Goal: Task Accomplishment & Management: Complete application form

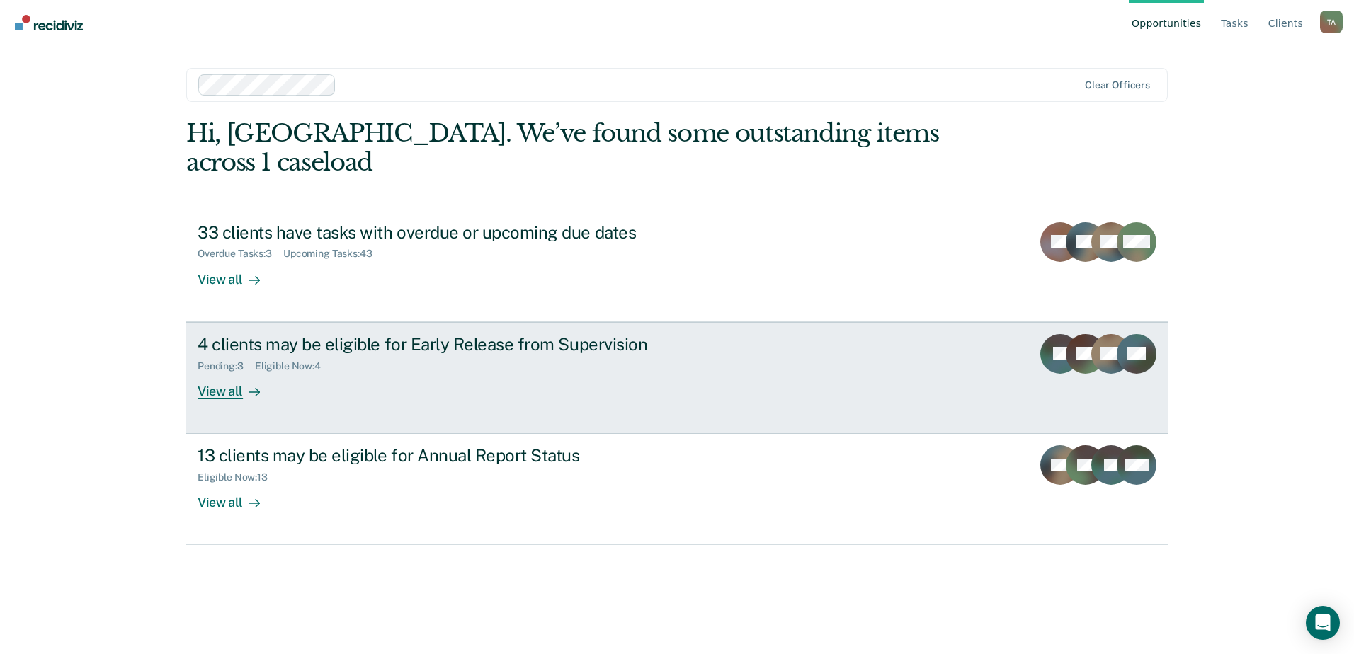
click at [482, 355] on div "Pending : 3 Eligible Now : 4" at bounding box center [446, 364] width 497 height 18
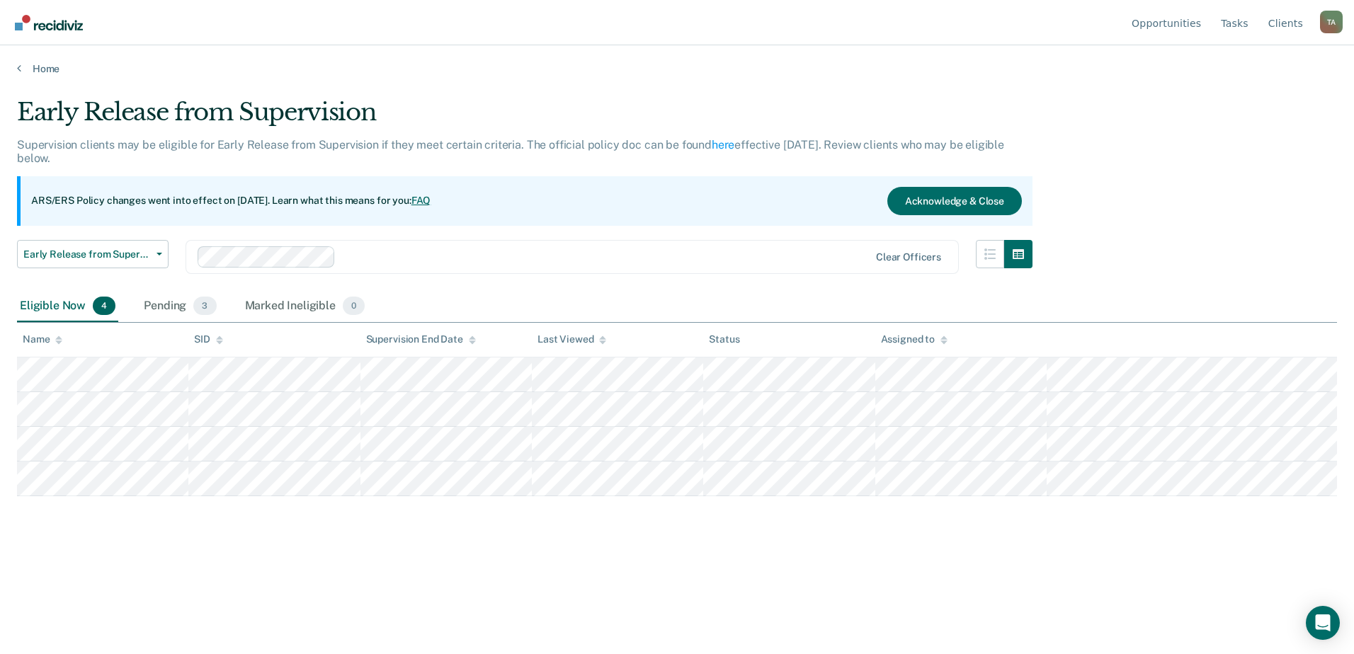
click at [59, 306] on div "Eligible Now 4" at bounding box center [67, 306] width 101 height 31
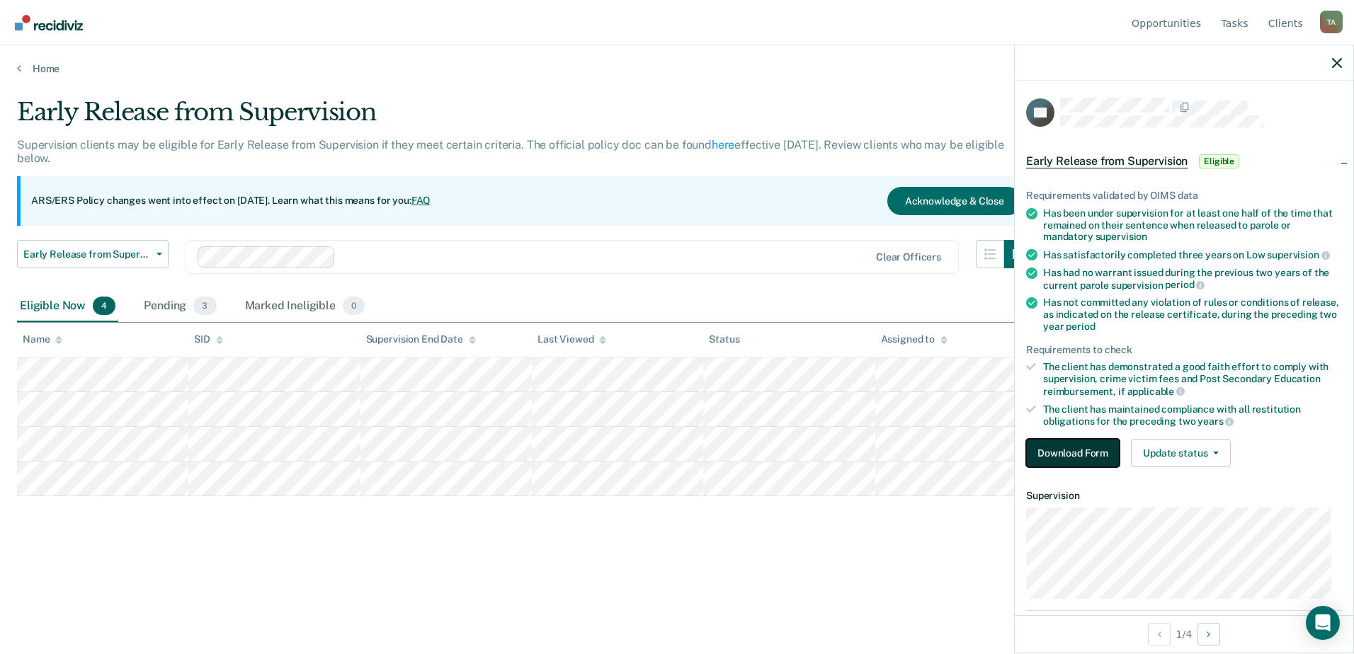
click at [1097, 452] on button "Download Form" at bounding box center [1072, 453] width 93 height 28
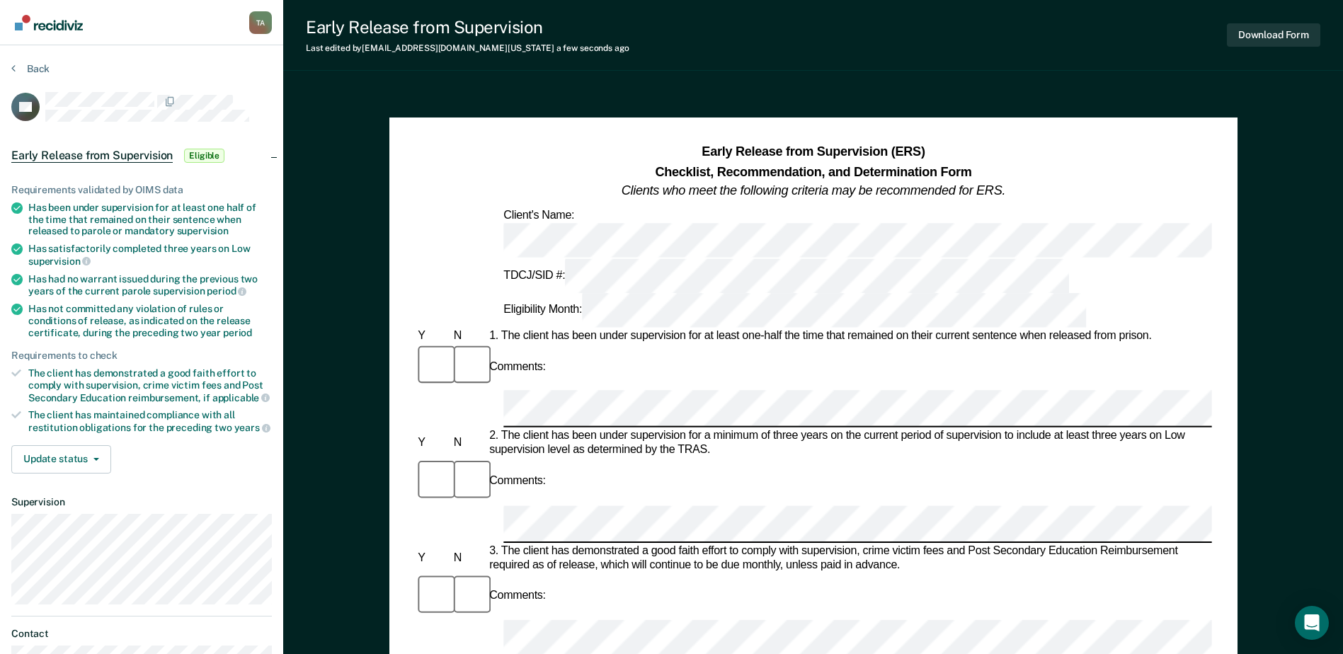
click at [45, 208] on div "Has been under supervision for at least one half of the time that remained on t…" at bounding box center [150, 219] width 244 height 35
drag, startPoint x: 47, startPoint y: 209, endPoint x: 241, endPoint y: 229, distance: 194.4
click at [241, 229] on div "Has been under supervision for at least one half of the time that remained on t…" at bounding box center [150, 219] width 244 height 35
drag, startPoint x: 241, startPoint y: 229, endPoint x: 137, endPoint y: 217, distance: 104.8
copy div "been under supervision for at least one half of the time that remained on their…"
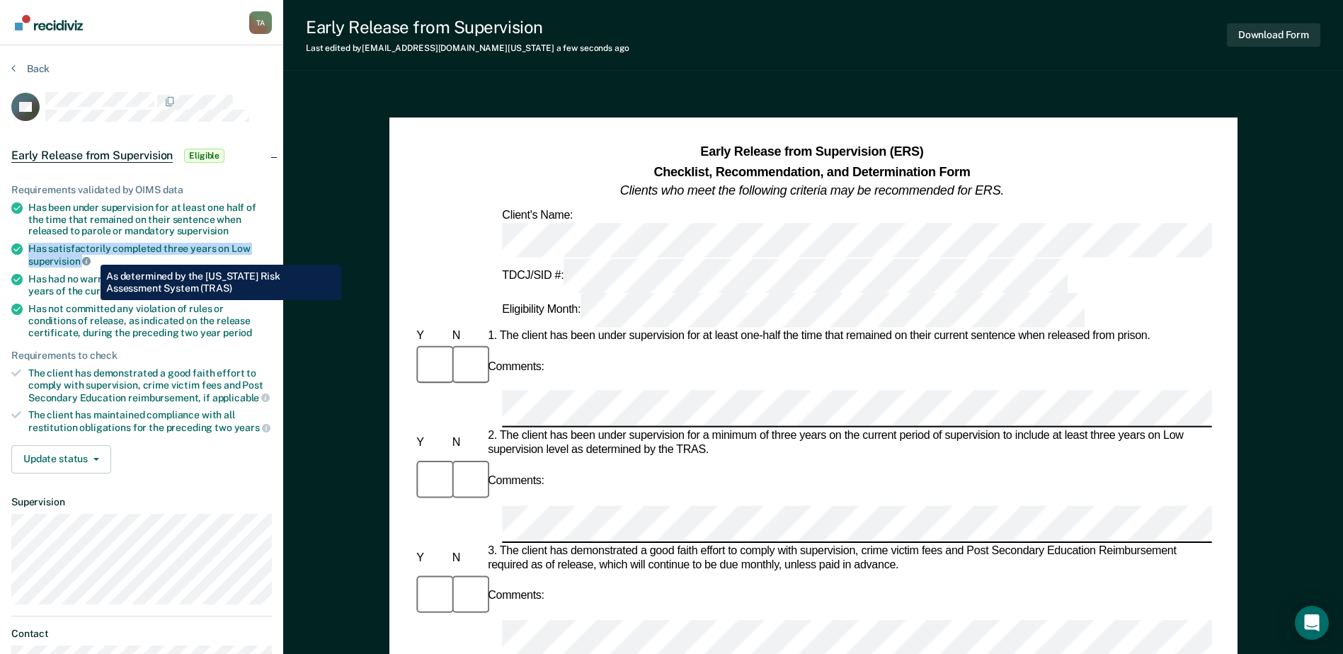
drag, startPoint x: 29, startPoint y: 246, endPoint x: 90, endPoint y: 254, distance: 61.5
click at [90, 254] on div "Has satisfactorily completed three years on Low supervision" at bounding box center [150, 255] width 244 height 24
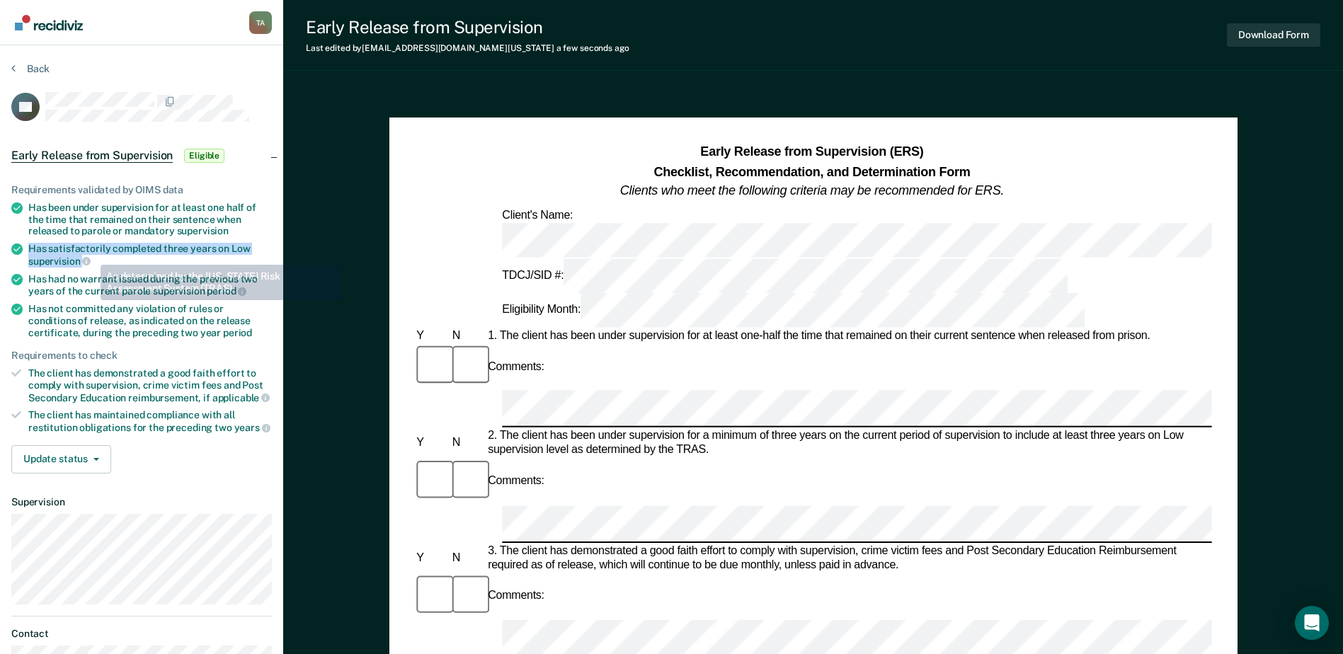
drag, startPoint x: 90, startPoint y: 254, endPoint x: 57, endPoint y: 260, distance: 33.8
copy div "Has satisfactorily completed three years on Low supervision"
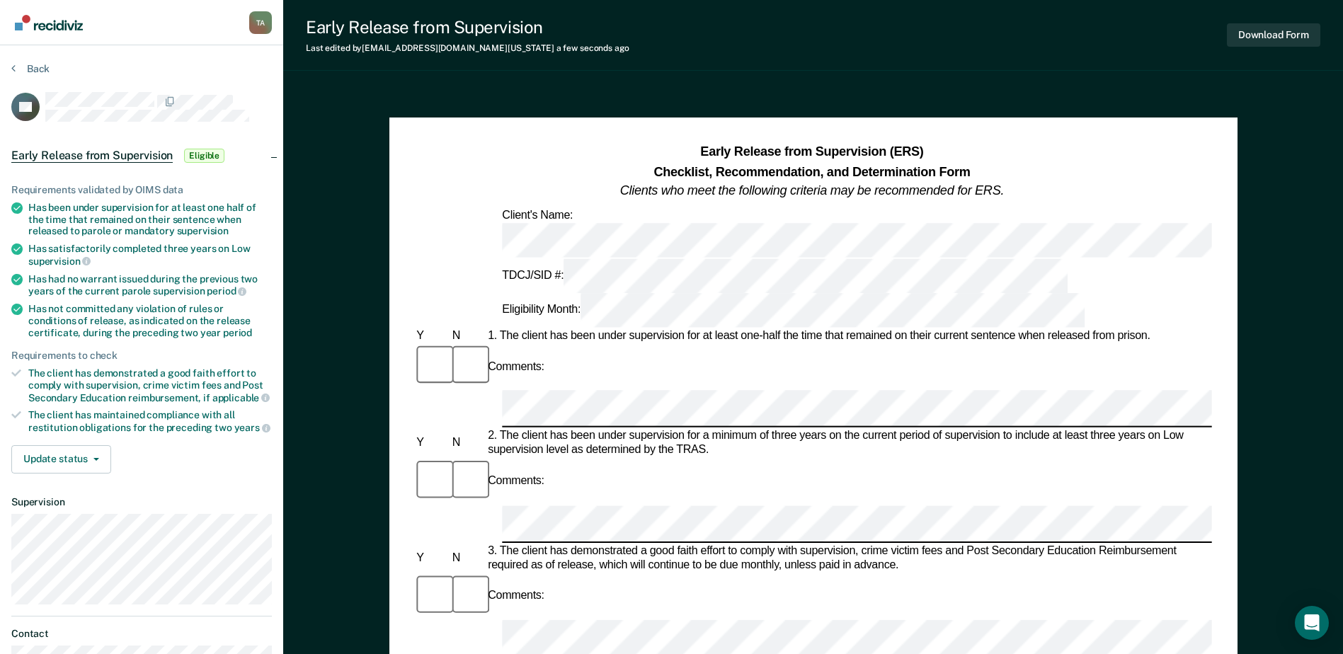
click at [154, 284] on div "Has had no warrant issued during the previous two years of the current parole s…" at bounding box center [150, 285] width 244 height 24
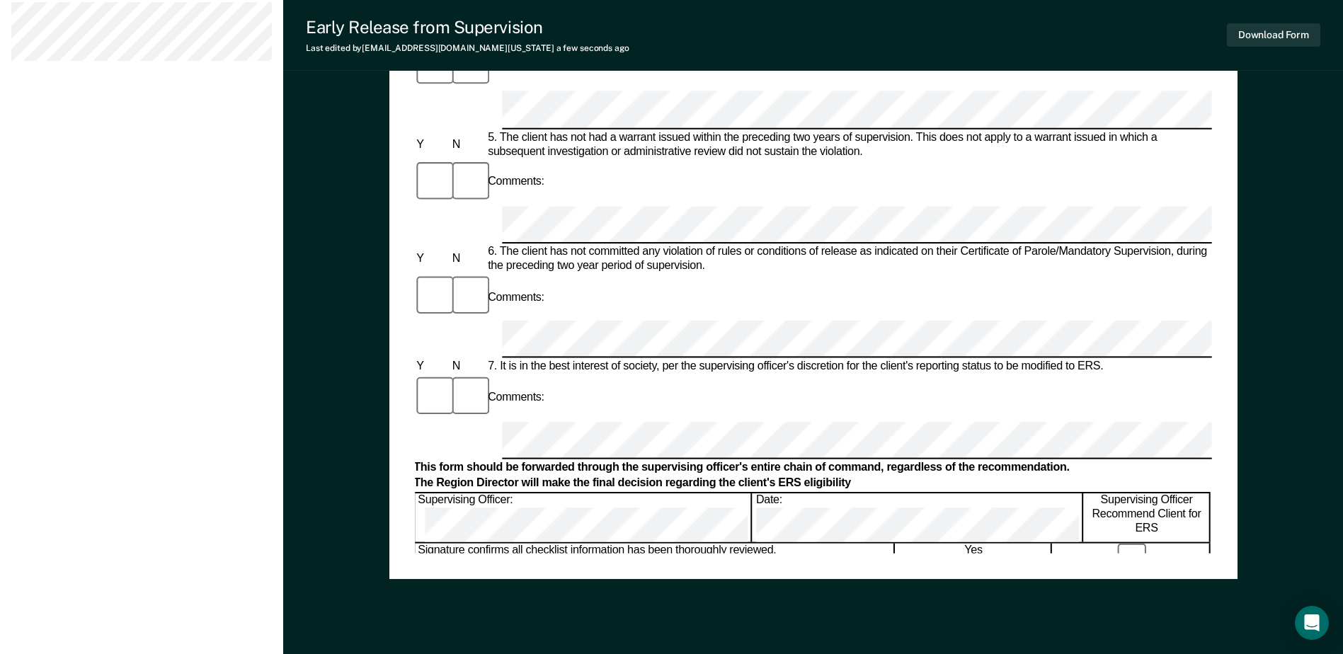
scroll to position [679, 0]
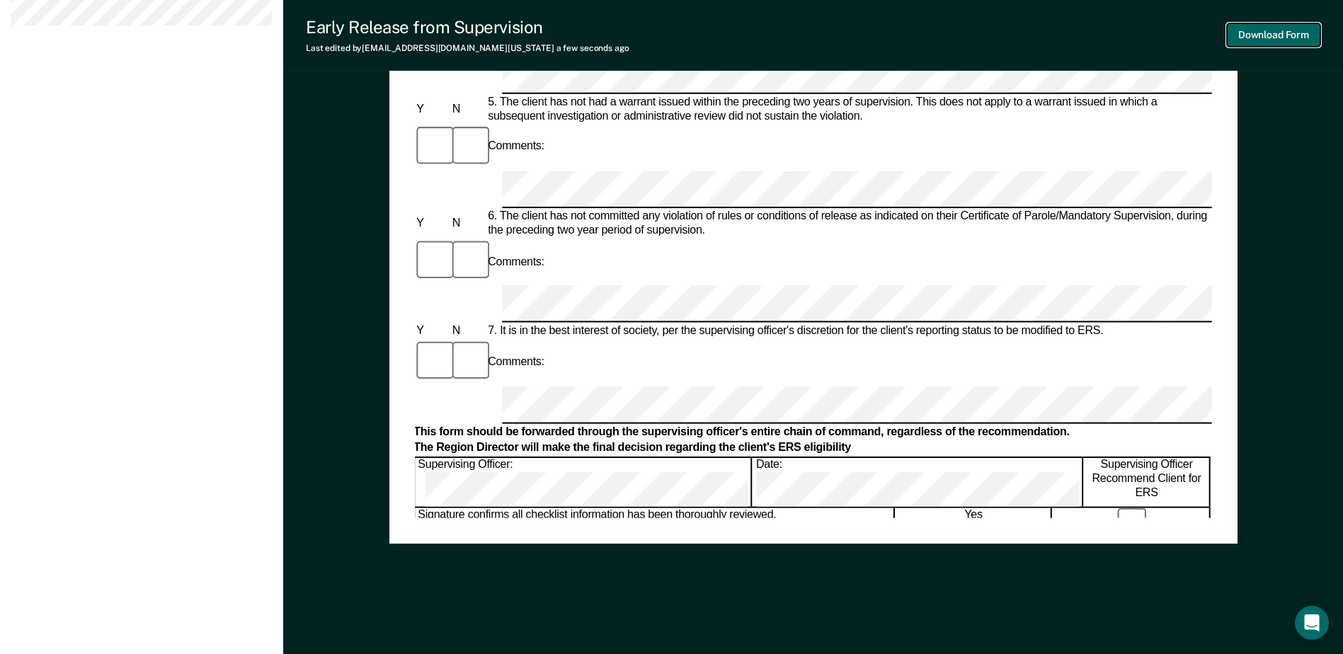
click at [1249, 41] on button "Download Form" at bounding box center [1273, 34] width 93 height 23
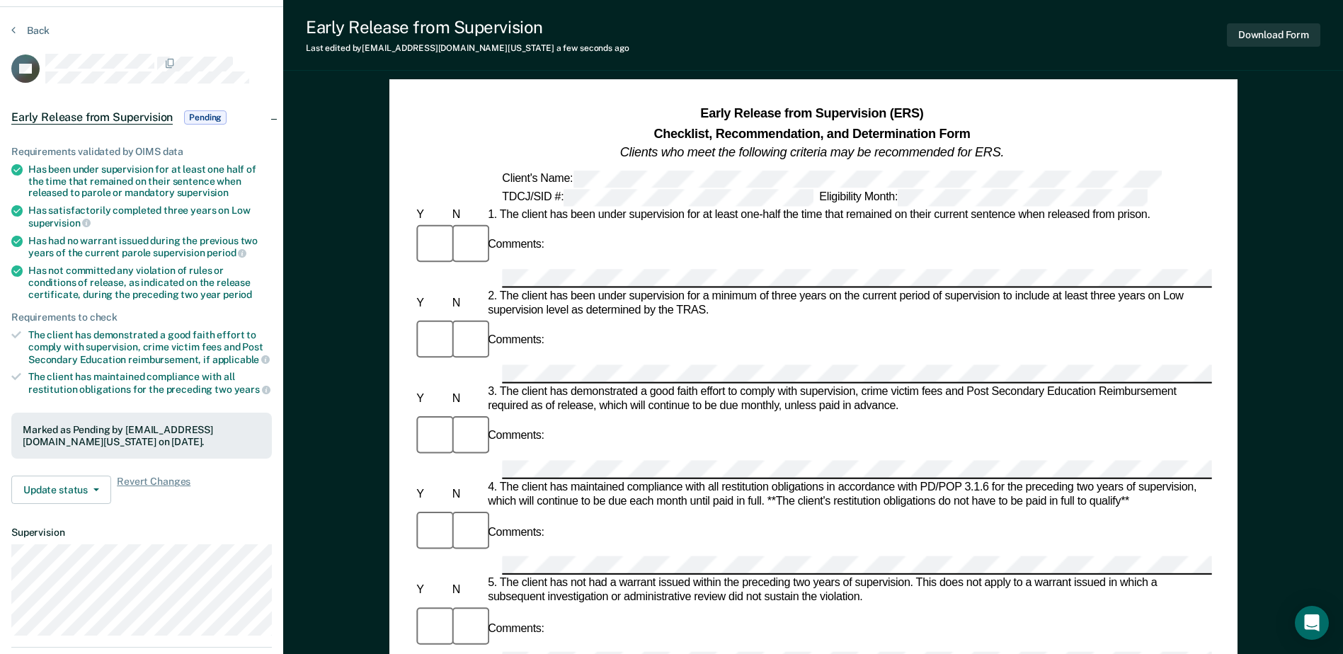
scroll to position [0, 0]
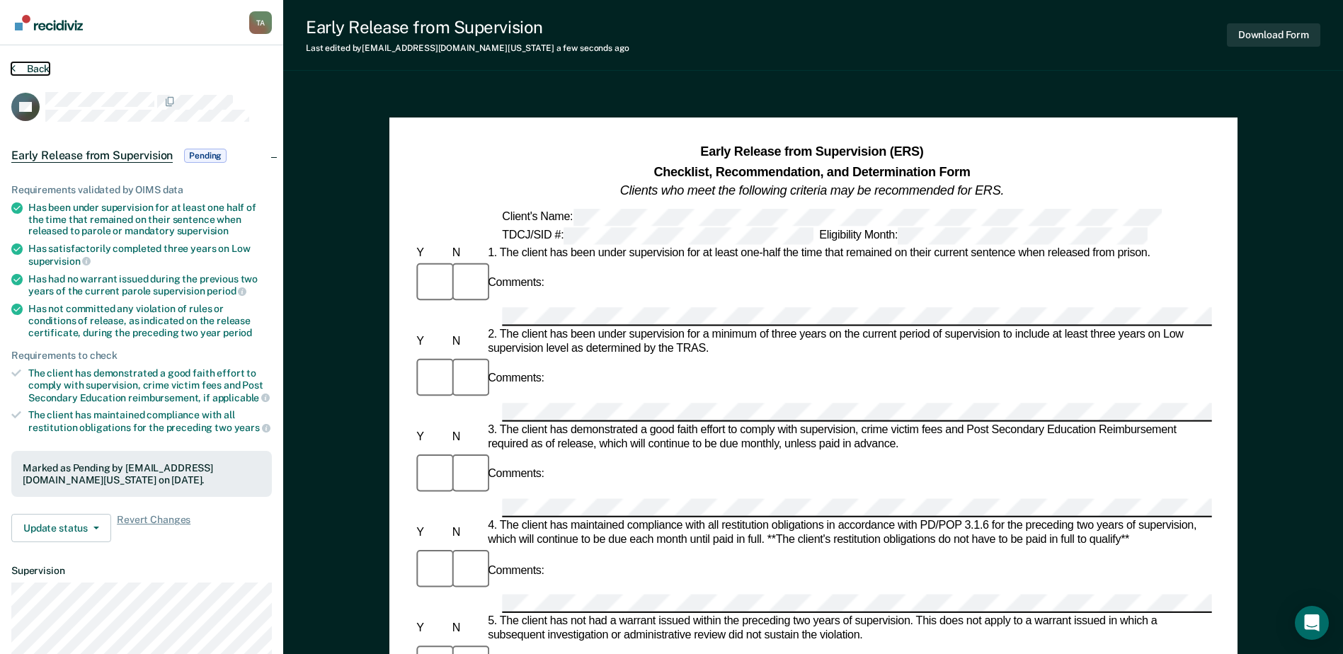
click at [27, 66] on button "Back" at bounding box center [30, 68] width 38 height 13
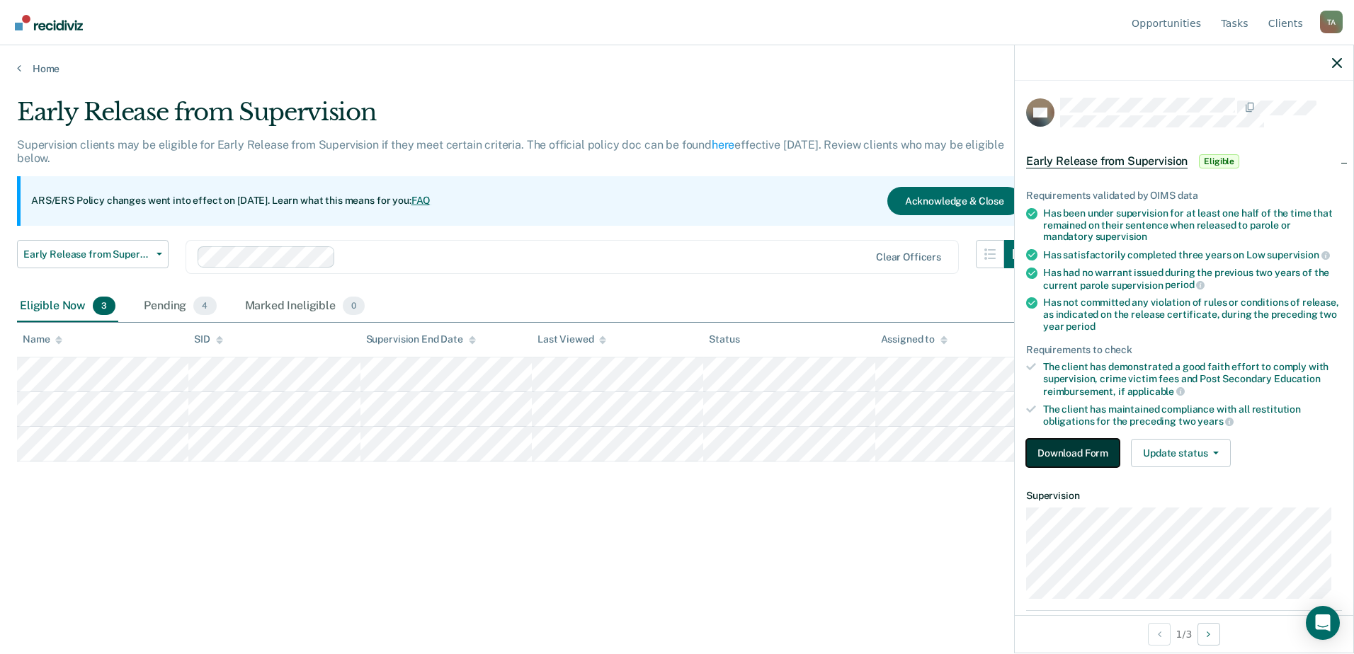
click at [1081, 458] on button "Download Form" at bounding box center [1072, 453] width 93 height 28
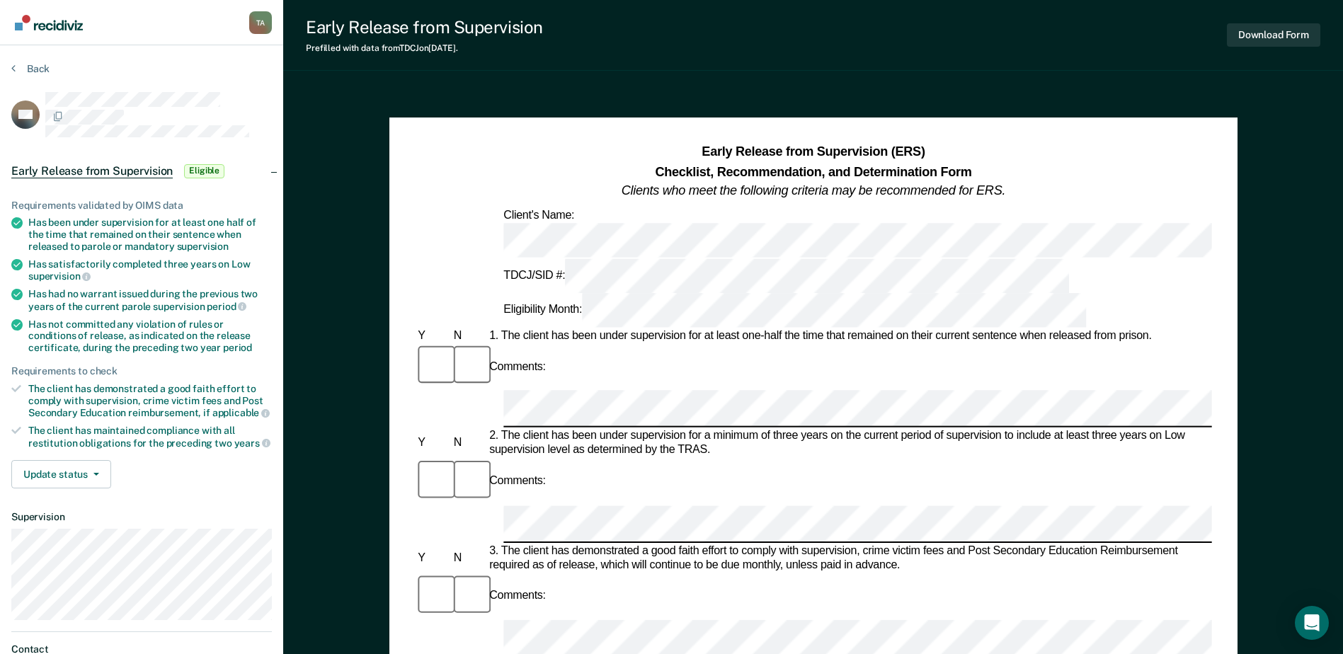
click at [880, 293] on div "Eligibility Month:" at bounding box center [795, 310] width 588 height 35
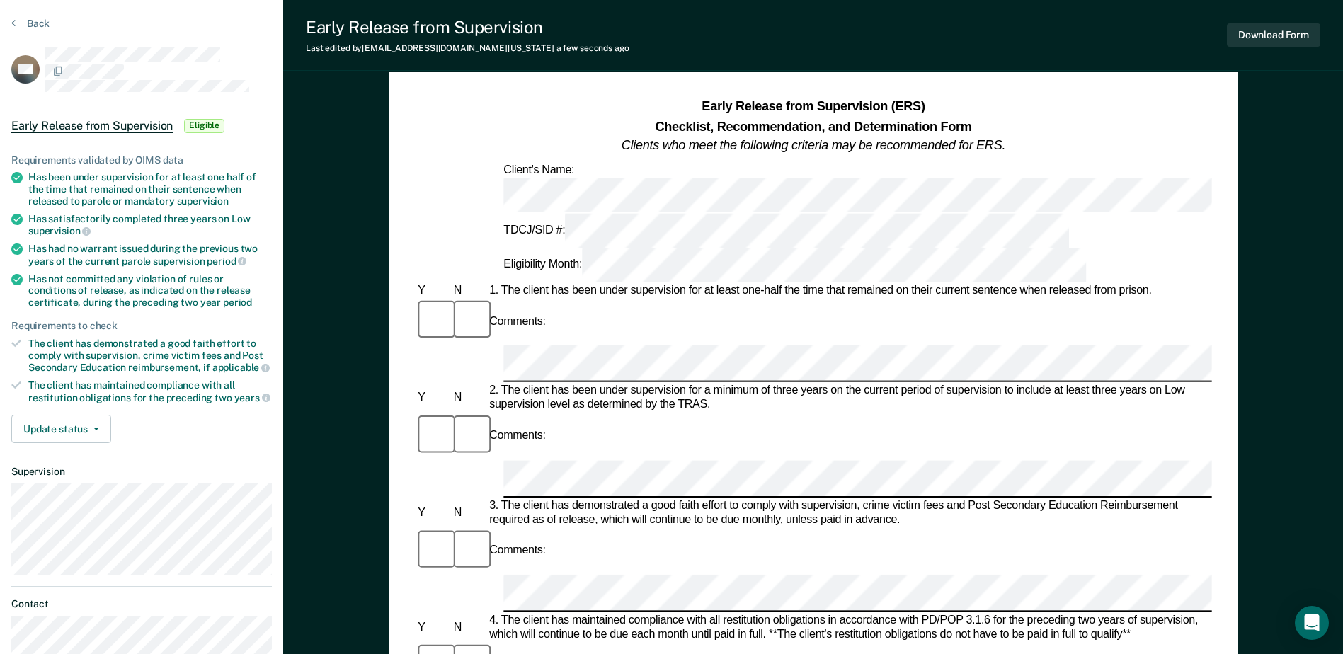
scroll to position [71, 0]
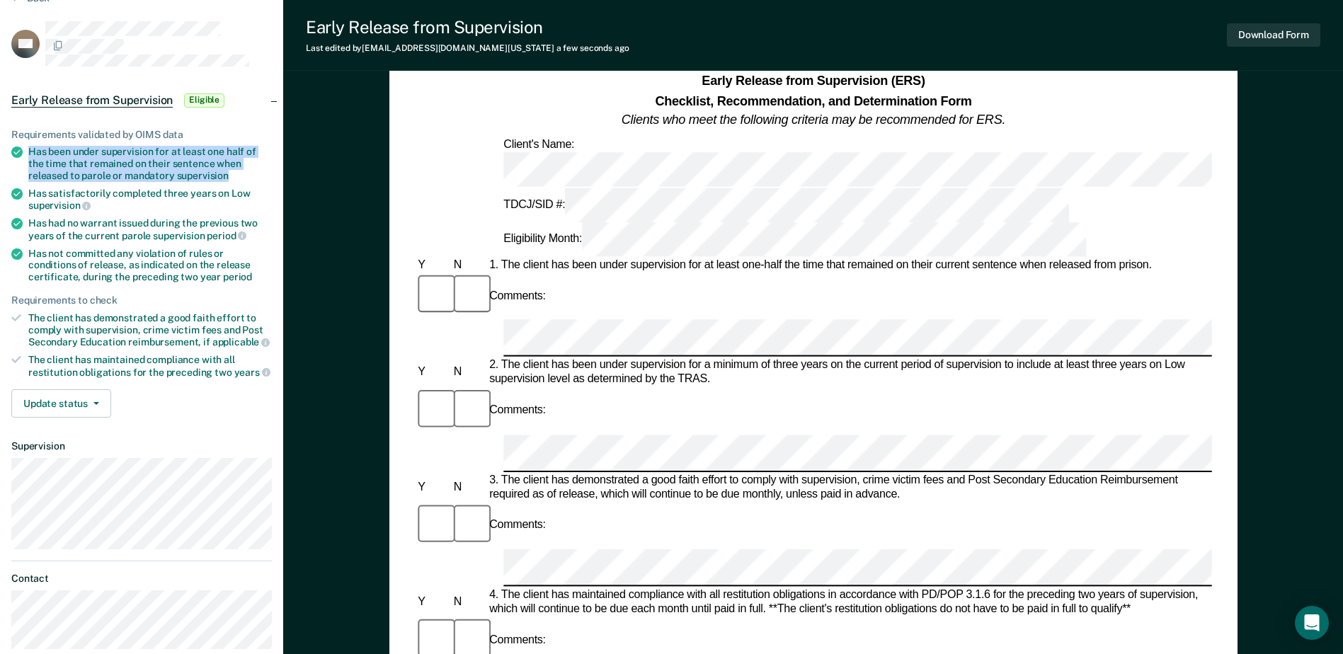
drag, startPoint x: 29, startPoint y: 149, endPoint x: 239, endPoint y: 178, distance: 211.5
click at [239, 178] on div "Has been under supervision for at least one half of the time that remained on t…" at bounding box center [150, 163] width 244 height 35
drag, startPoint x: 239, startPoint y: 178, endPoint x: 173, endPoint y: 164, distance: 67.2
copy div "Has been under supervision for at least one half of the time that remained on t…"
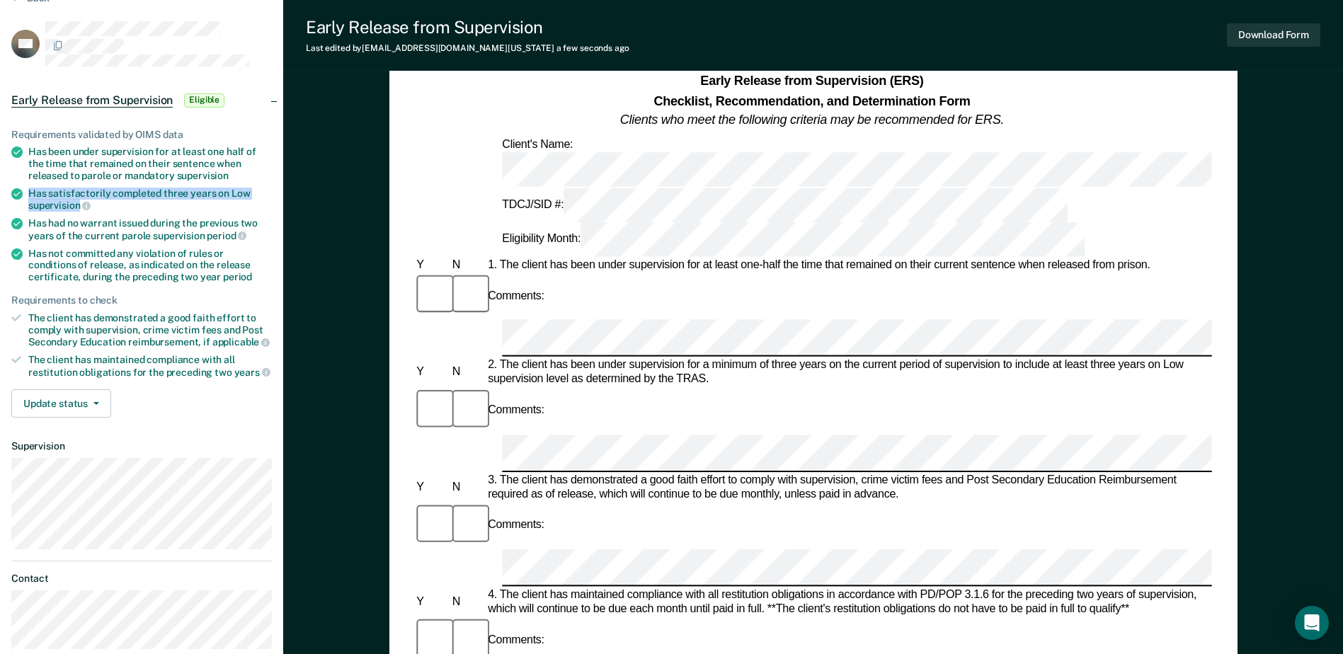
drag, startPoint x: 29, startPoint y: 189, endPoint x: 80, endPoint y: 208, distance: 54.4
click at [80, 208] on div "Has satisfactorily completed three years on Low supervision" at bounding box center [150, 200] width 244 height 24
drag, startPoint x: 80, startPoint y: 208, endPoint x: 62, endPoint y: 191, distance: 25.1
copy div "Has satisfactorily completed three years on Low supervision"
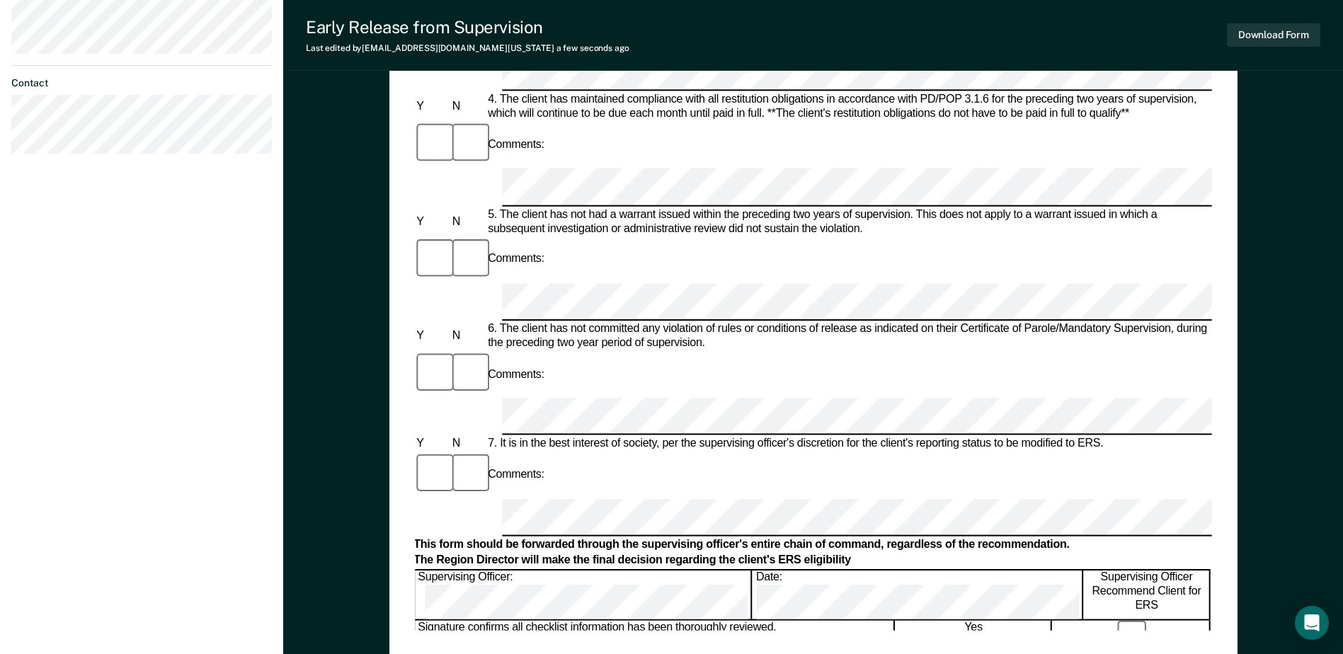
click at [753, 571] on div "Date:" at bounding box center [917, 595] width 329 height 49
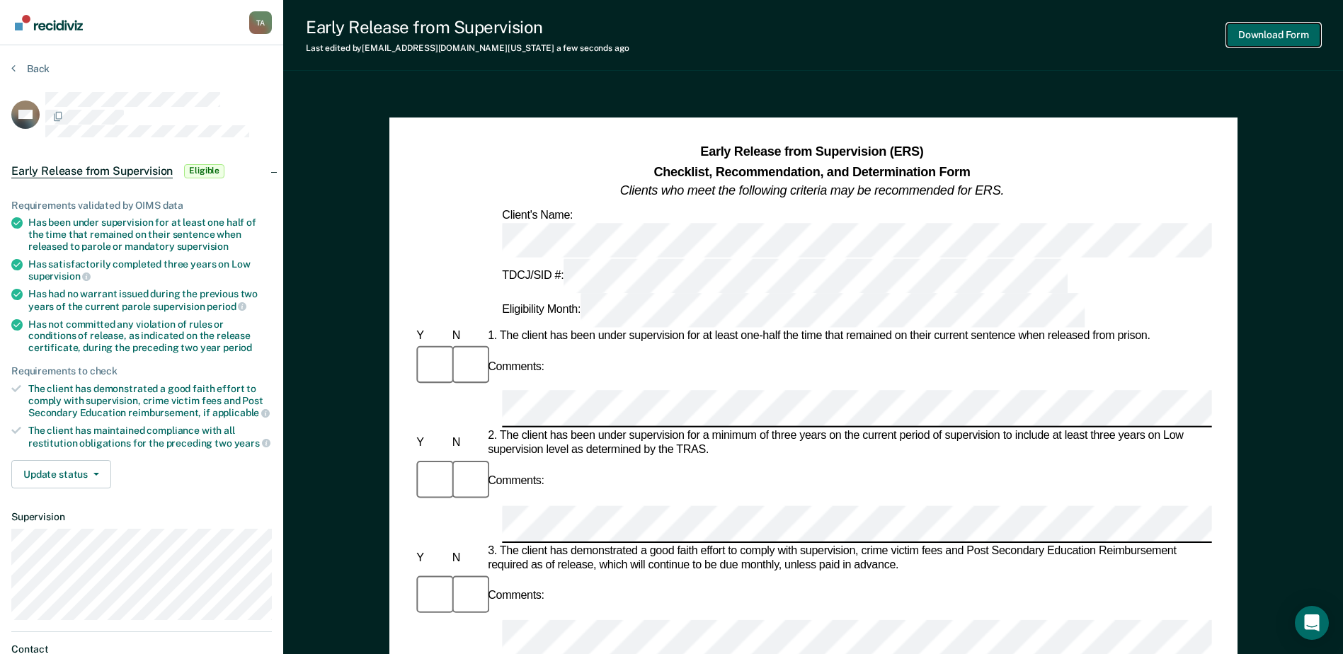
click at [1242, 33] on button "Download Form" at bounding box center [1273, 34] width 93 height 23
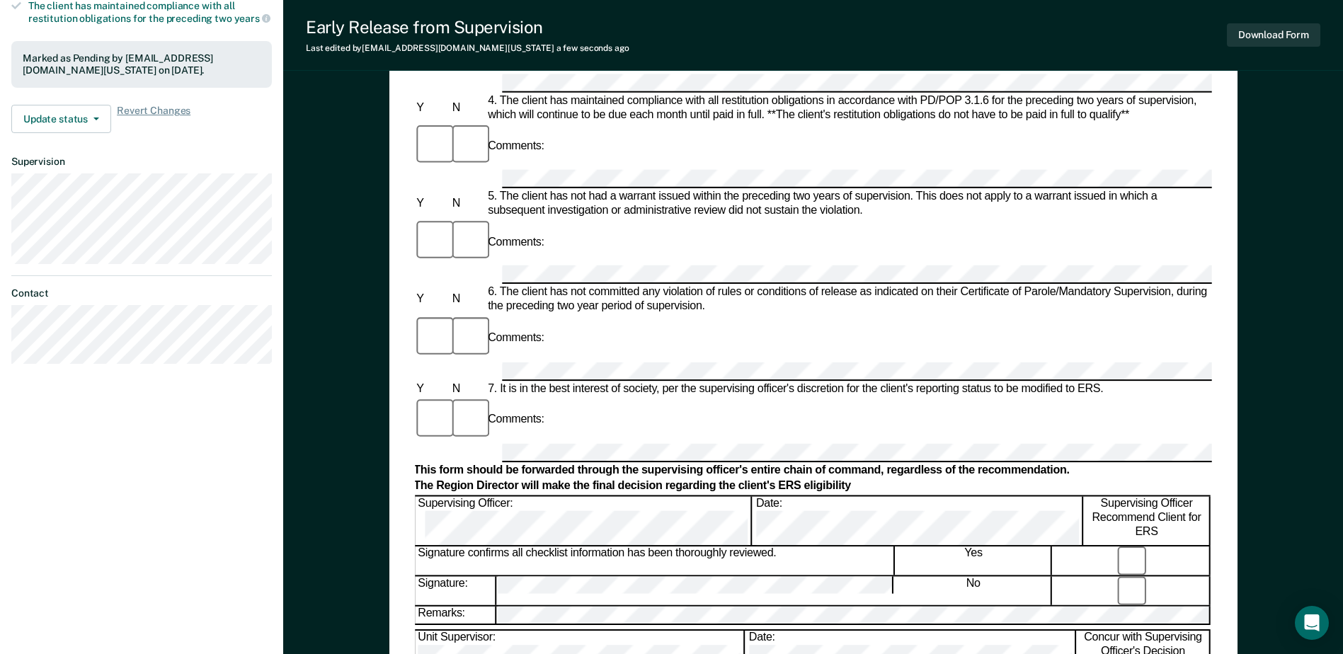
scroll to position [354, 0]
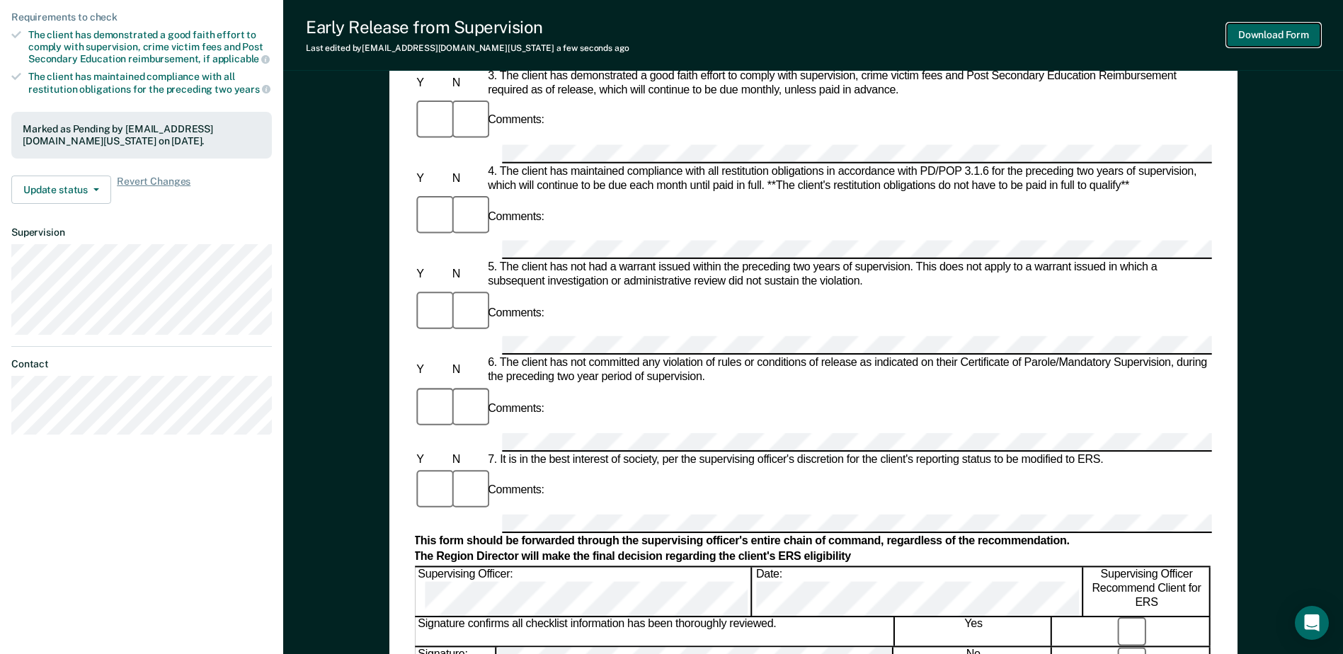
click at [1274, 26] on button "Download Form" at bounding box center [1273, 34] width 93 height 23
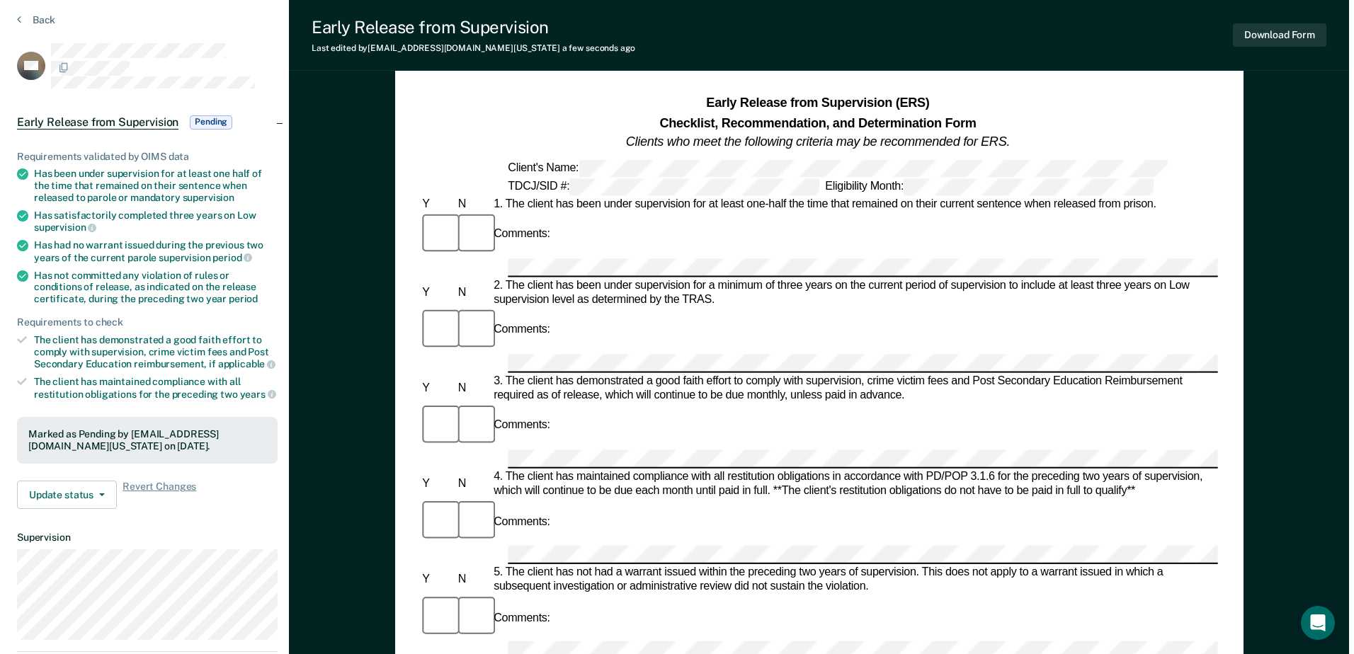
scroll to position [0, 0]
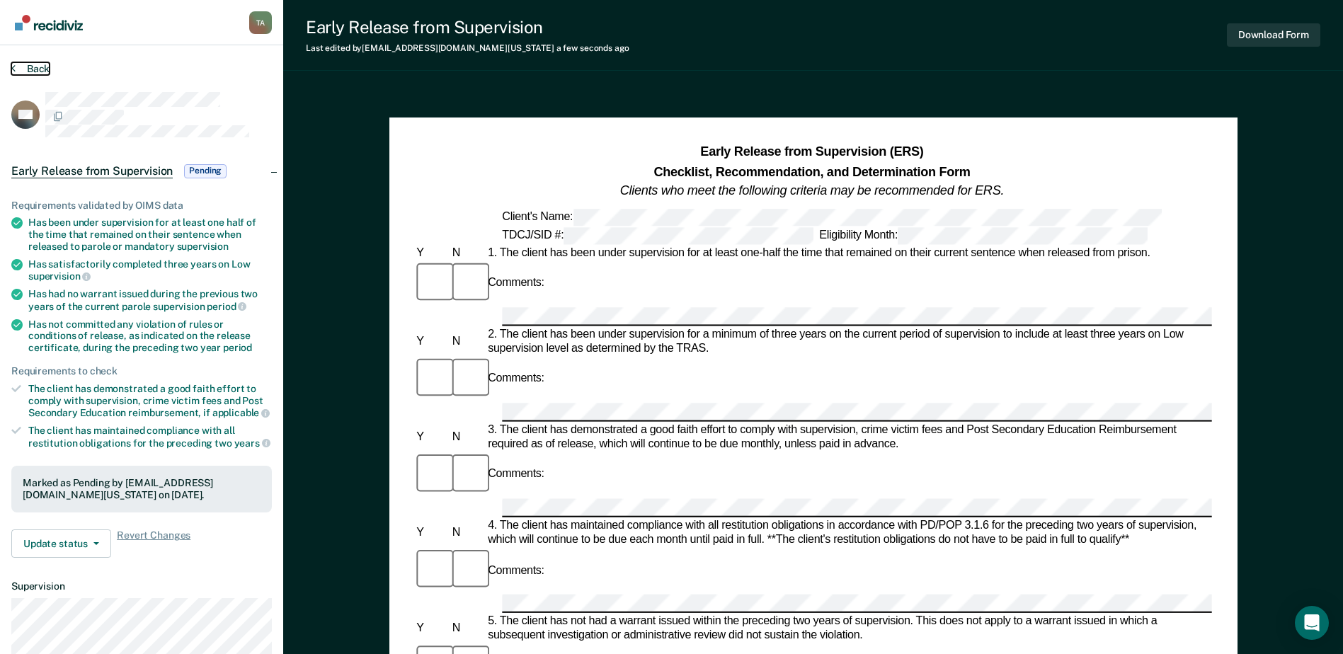
click at [24, 65] on button "Back" at bounding box center [30, 68] width 38 height 13
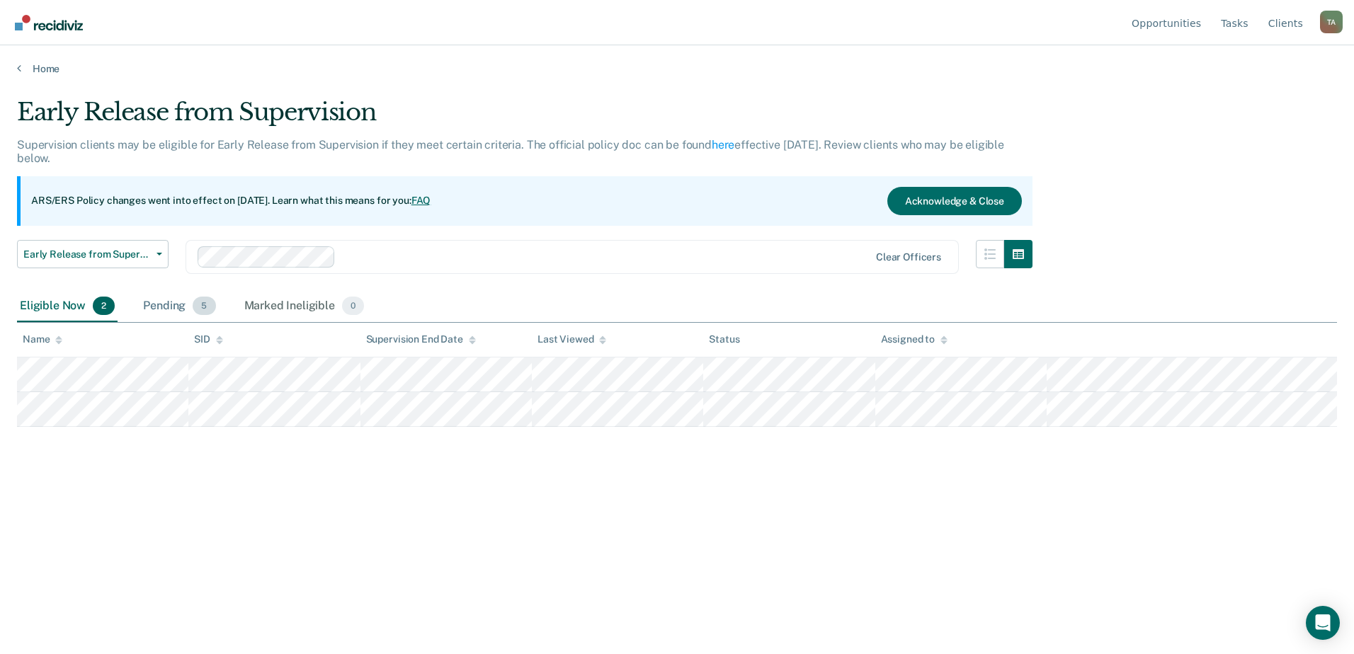
click at [188, 306] on div "Pending 5" at bounding box center [179, 306] width 78 height 31
